Goal: Find specific page/section: Find specific page/section

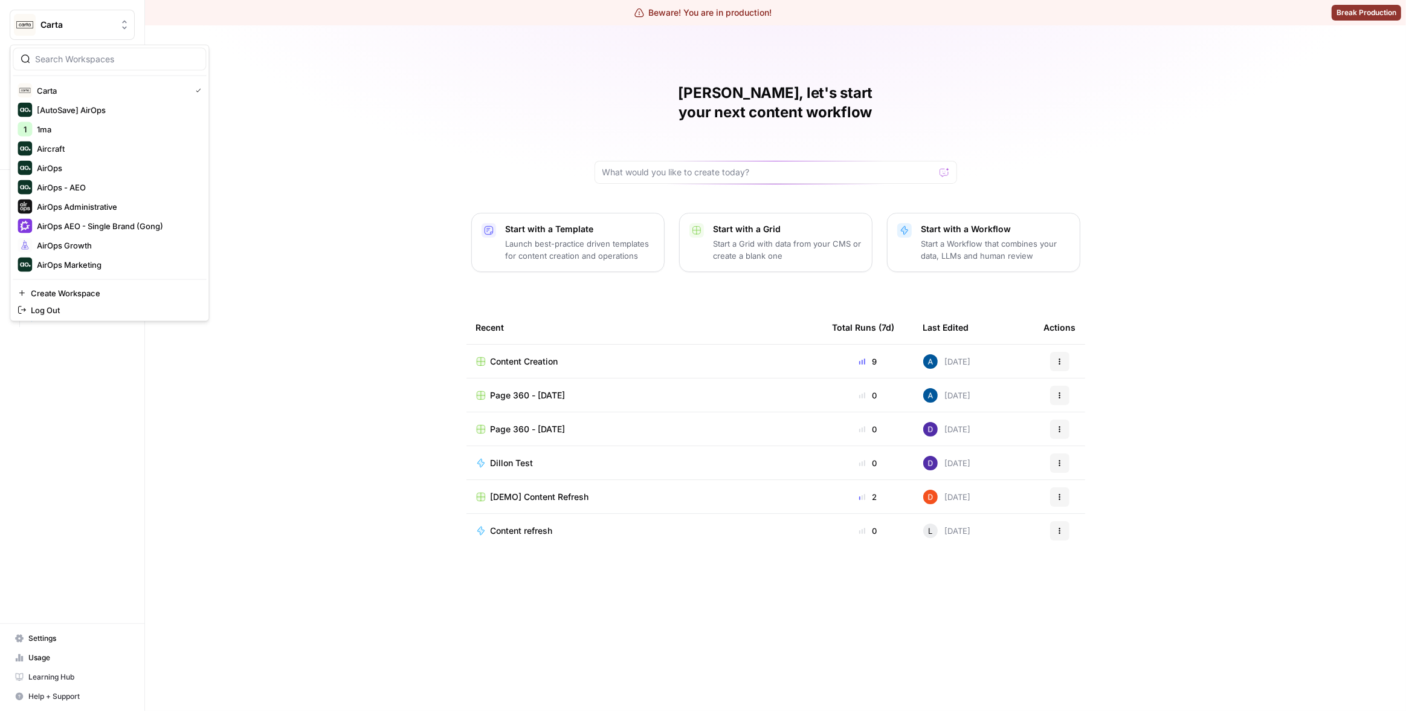
click at [91, 28] on span "Carta" at bounding box center [76, 25] width 73 height 12
click at [115, 129] on span "1ma" at bounding box center [117, 129] width 160 height 12
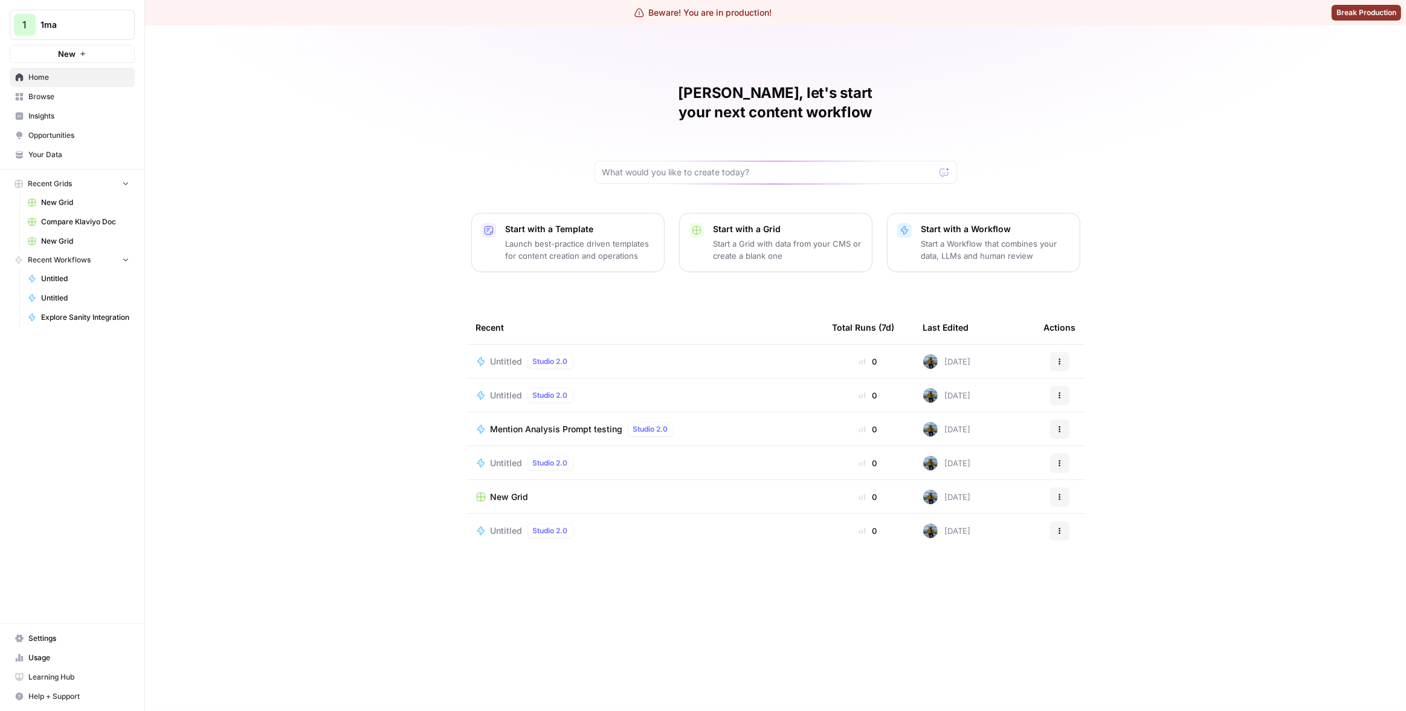
click at [68, 154] on span "Your Data" at bounding box center [78, 154] width 101 height 11
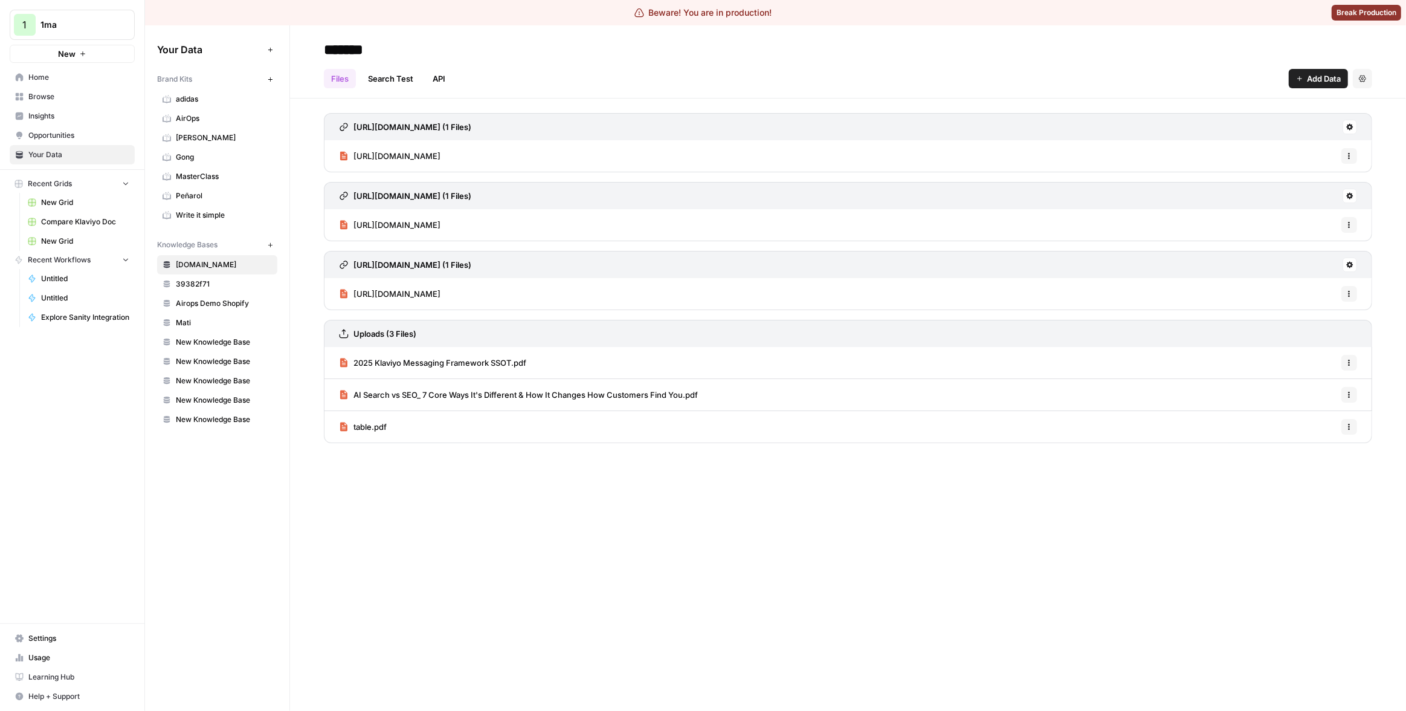
click at [271, 78] on icon "button" at bounding box center [270, 79] width 7 height 7
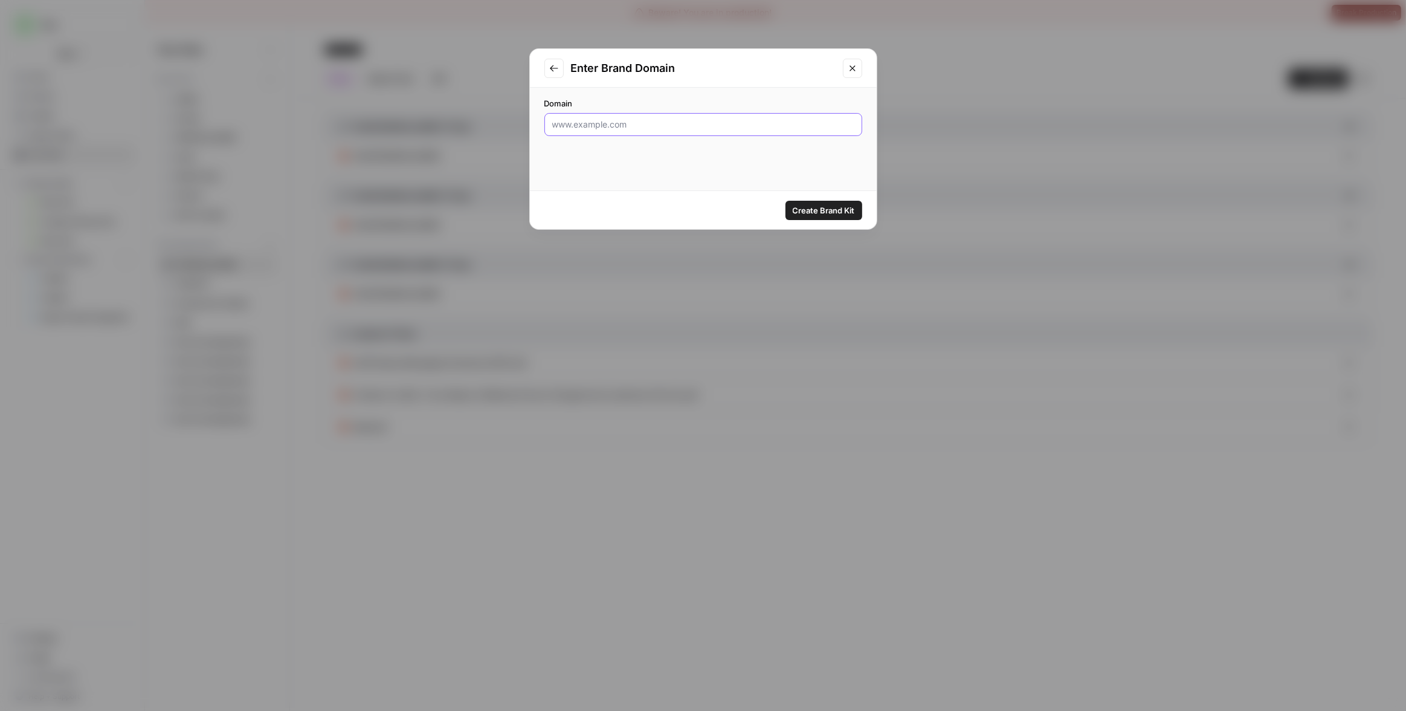
click at [668, 125] on input "Domain" at bounding box center [703, 124] width 302 height 12
type input "w"
